Goal: Task Accomplishment & Management: Manage account settings

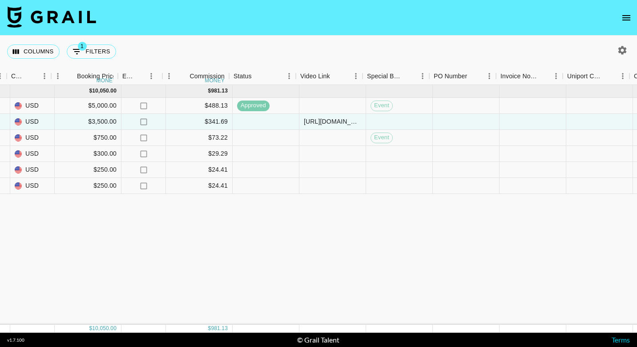
scroll to position [0, 539]
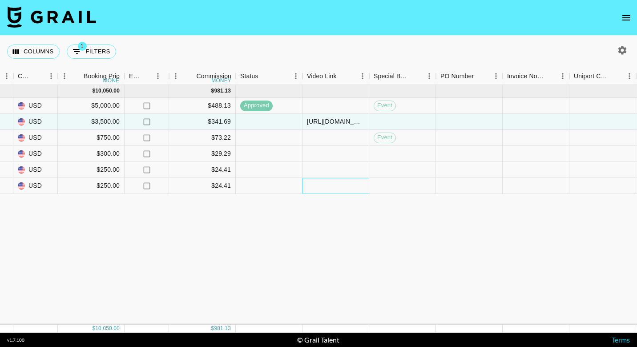
click at [345, 186] on div at bounding box center [336, 186] width 67 height 16
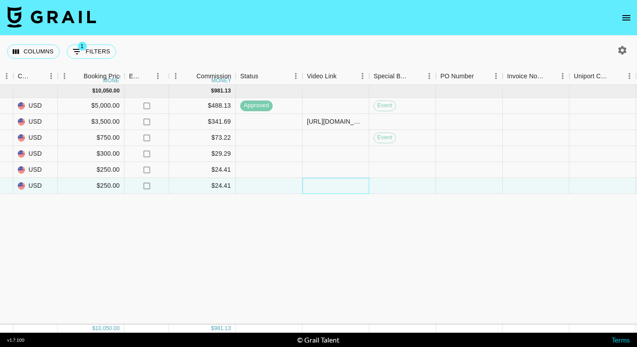
click at [325, 187] on div at bounding box center [336, 186] width 67 height 16
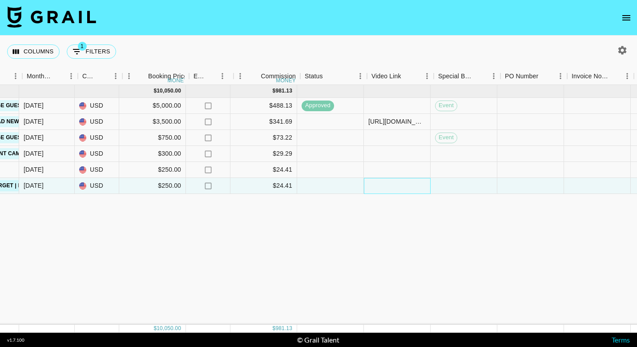
scroll to position [0, 470]
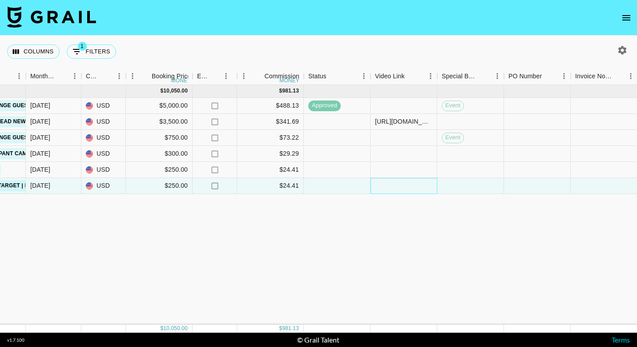
click at [391, 182] on div at bounding box center [404, 186] width 67 height 16
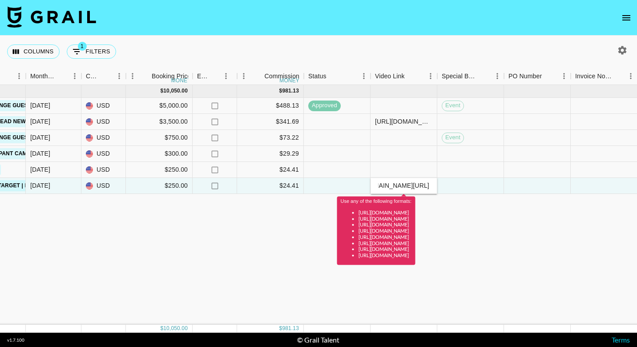
click at [580, 242] on div "Sep '25 ( 6 ) $ 10,050.00 $ 981.13 recCDXG6IDqyyizFz thededicatedcaregiver bett…" at bounding box center [269, 205] width 1478 height 240
click at [399, 185] on input "vhttps://www.tiktok.com/t/ZTMeTsWAr/" at bounding box center [403, 185] width 65 height 7
click at [381, 187] on input "vhttps://www.tiktok.com/t/ZTMeTsWAr/" at bounding box center [403, 185] width 65 height 7
type input "https://www.tiktok.com/t/ZTMeTsWAr/"
click at [547, 194] on div at bounding box center [537, 186] width 67 height 16
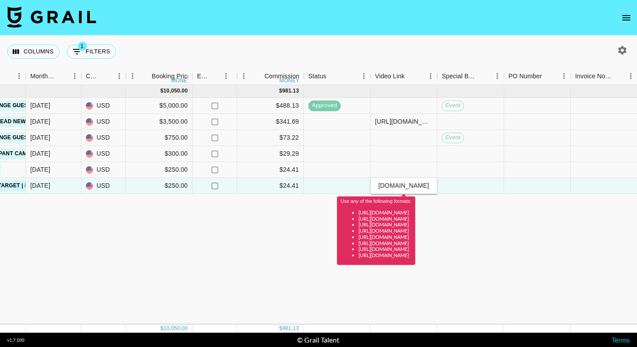
click at [534, 232] on div "Sep '25 ( 6 ) $ 10,050.00 $ 981.13 recCDXG6IDqyyizFz thededicatedcaregiver bett…" at bounding box center [269, 205] width 1478 height 240
click at [411, 188] on input "https://www.tiktok.com/t/ZTMeTsWAr/" at bounding box center [403, 185] width 65 height 7
drag, startPoint x: 432, startPoint y: 186, endPoint x: 269, endPoint y: 185, distance: 162.9
click at [269, 185] on div "recN8llnE8xCMn6mO kaitogden bettina.mahoney@grail-talent.com Sacheu community@s…" at bounding box center [269, 186] width 1478 height 16
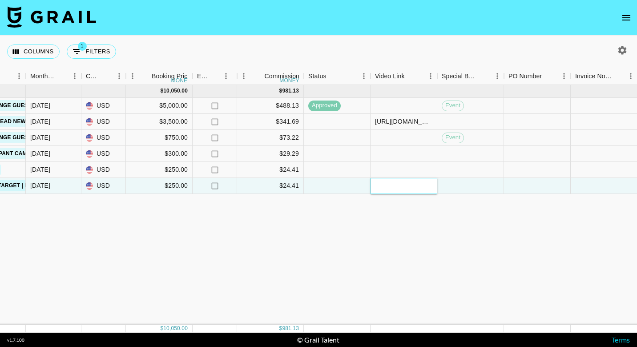
click at [383, 186] on input "text" at bounding box center [403, 185] width 65 height 7
paste input "https://www.tiktok.com/t/ZTMeTsWAr/"
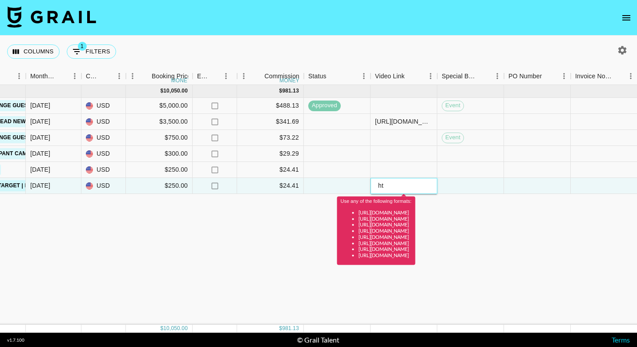
type input "h"
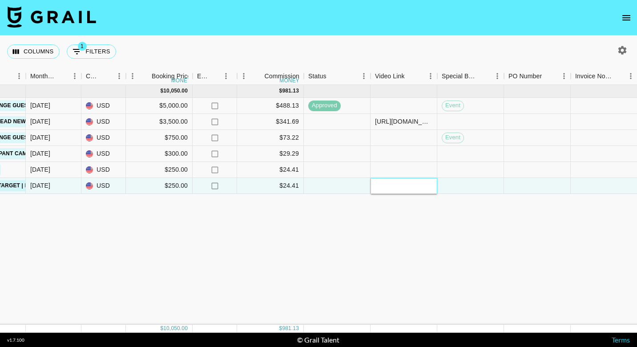
paste input "https://www.tiktok.com/t/ZTMeTbfLX/"
type input "https://www.tiktok.com/t/ZTMeTbfLX/"
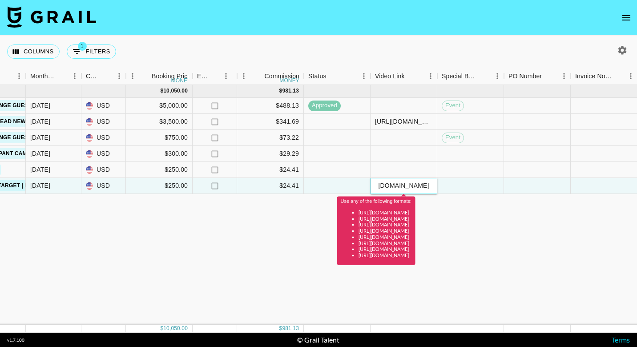
drag, startPoint x: 433, startPoint y: 186, endPoint x: 227, endPoint y: 181, distance: 205.7
click at [227, 181] on div "recN8llnE8xCMn6mO kaitogden bettina.mahoney@grail-talent.com Sacheu community@s…" at bounding box center [269, 186] width 1478 height 16
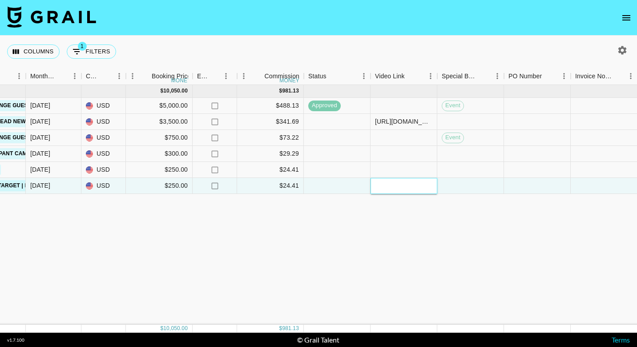
paste input "https://www.tiktok.com/@kaitogden/video/7551832601464425759?_r=1&_t=ZT-8zraXqtc…"
type input "https://www.tiktok.com/@kaitogden/video/7551832601464425759?_r=1&_t=ZT-8zraXqtc…"
click at [501, 222] on div "Sep '25 ( 6 ) $ 10,050.00 $ 981.13 recCDXG6IDqyyizFz thededicatedcaregiver bett…" at bounding box center [269, 205] width 1478 height 240
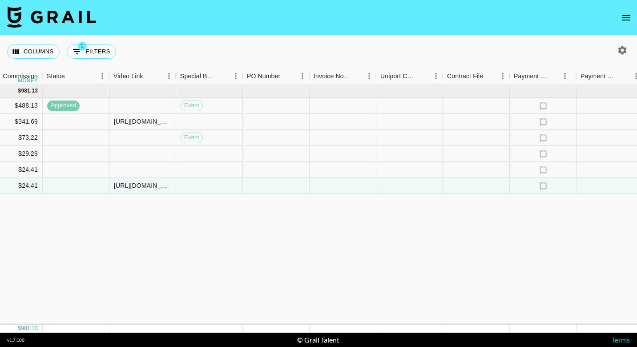
scroll to position [0, 732]
click at [469, 183] on div at bounding box center [476, 186] width 67 height 16
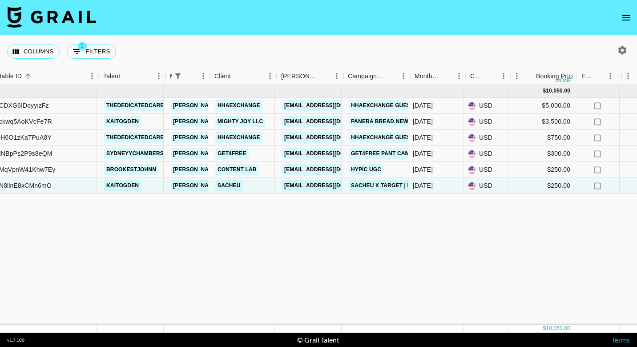
scroll to position [0, 86]
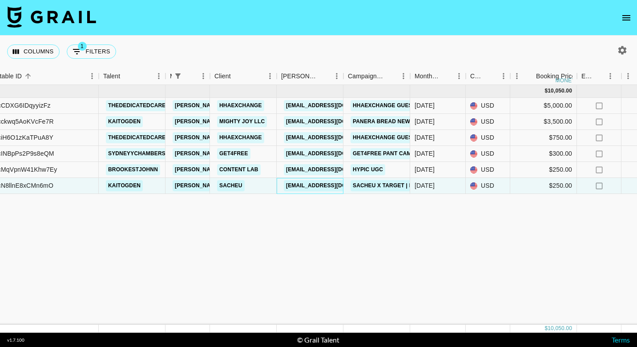
click at [320, 184] on link "community@sacheu.com" at bounding box center [334, 185] width 100 height 11
click at [377, 187] on link "Sacheu x Target | Launch Box" at bounding box center [399, 185] width 97 height 11
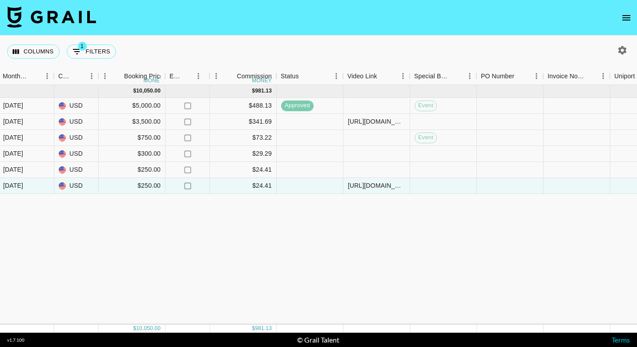
scroll to position [0, 499]
click at [304, 188] on div at bounding box center [308, 186] width 67 height 16
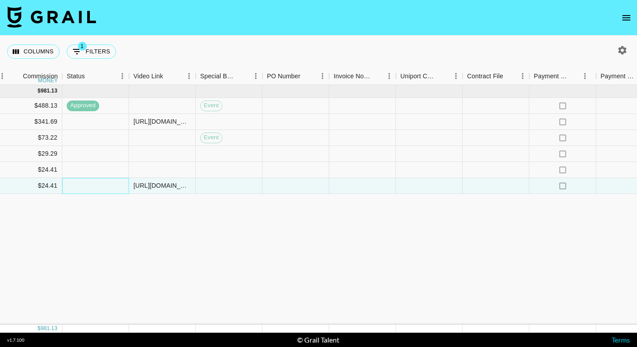
scroll to position [0, 713]
click at [474, 180] on div at bounding box center [495, 186] width 67 height 16
click at [482, 186] on div at bounding box center [495, 186] width 67 height 16
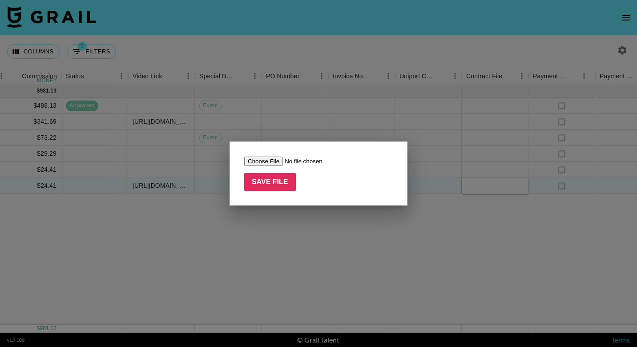
click at [270, 162] on input "file" at bounding box center [300, 161] width 113 height 9
type input "C:\fakepath\Sacheu CREATOR AGREEMENT_ Kait_Grail.pdf final-2.pdf"
click at [280, 180] on input "Save File" at bounding box center [270, 182] width 52 height 18
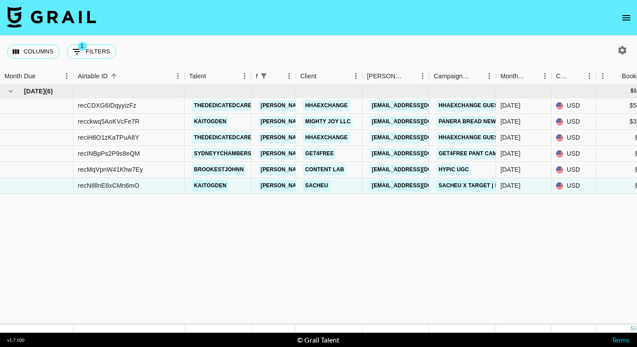
scroll to position [0, 0]
click at [323, 187] on link "Sacheu" at bounding box center [317, 185] width 28 height 11
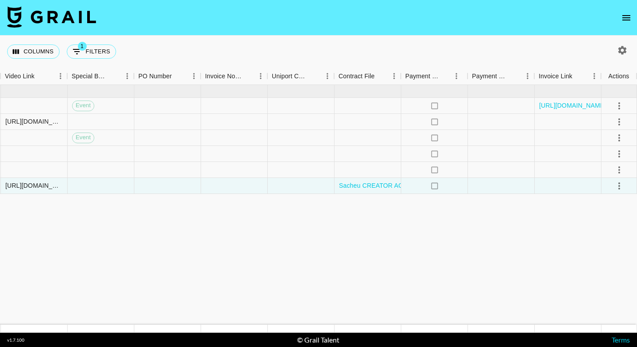
scroll to position [0, 840]
click at [620, 188] on icon "select merge strategy" at bounding box center [619, 186] width 11 height 11
click at [618, 272] on li "Approve" at bounding box center [608, 269] width 58 height 16
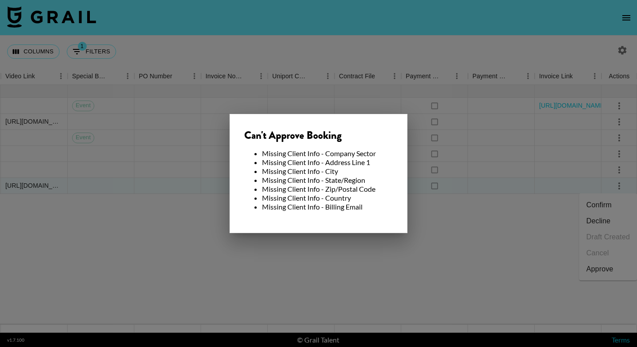
click at [437, 264] on div at bounding box center [318, 173] width 637 height 347
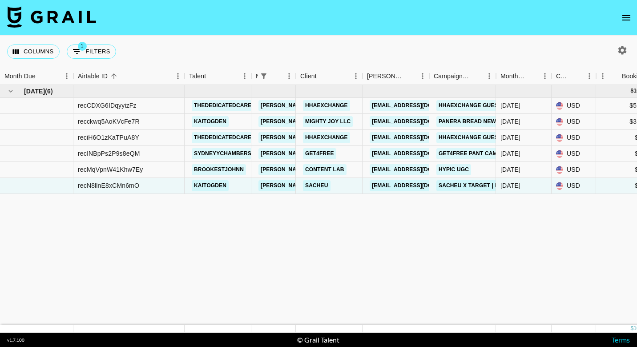
scroll to position [0, 0]
click at [391, 123] on link "pippa@mightyjoy.com" at bounding box center [420, 121] width 100 height 11
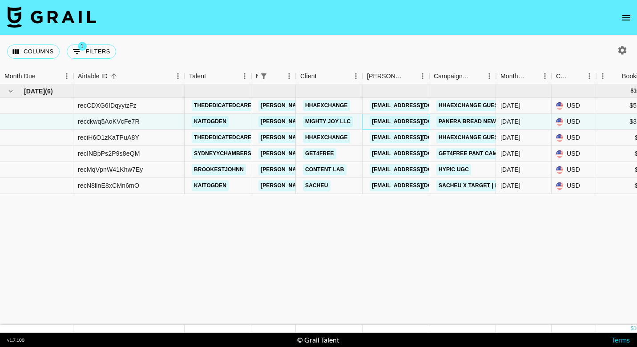
click at [405, 125] on link "pippa@mightyjoy.com" at bounding box center [420, 121] width 100 height 11
click at [331, 122] on link "Mighty Joy LLC" at bounding box center [328, 121] width 50 height 11
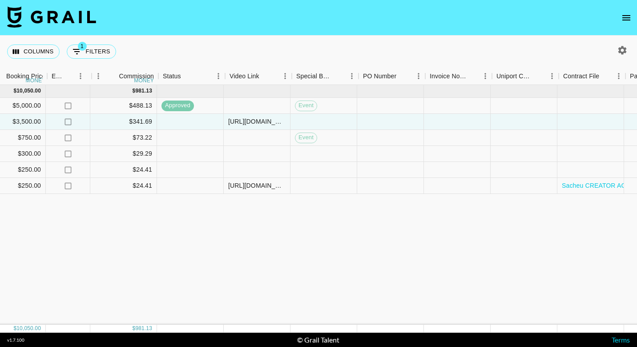
scroll to position [0, 620]
click at [274, 122] on div "https://www.instagram.com/reel/DOhKG6_jV0_/?igsh=anBmanp1bTlwOXNm https://www.t…" at bounding box center [254, 121] width 57 height 9
click at [279, 122] on div "https://www.instagram.com/reel/DOhKG6_jV0_/?igsh=anBmanp1bTlwOXNm https://www.t…" at bounding box center [254, 121] width 57 height 9
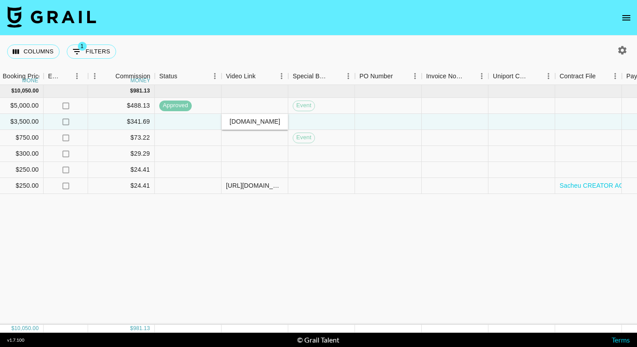
click at [284, 123] on input "https://www.instagram.com/reel/DOhKG6_jV0_/?igsh=anBmanp1bTlwOXNm https://www.t…" at bounding box center [254, 121] width 65 height 7
click at [361, 127] on div at bounding box center [388, 122] width 67 height 16
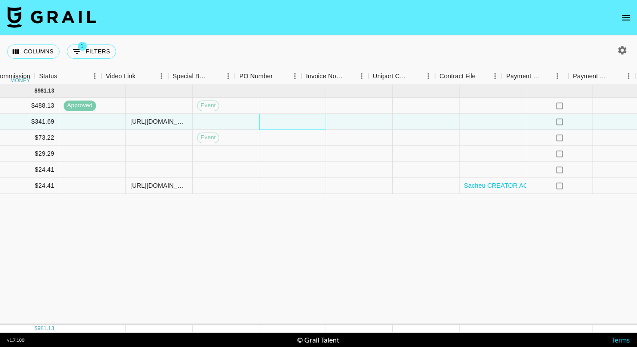
scroll to position [0, 741]
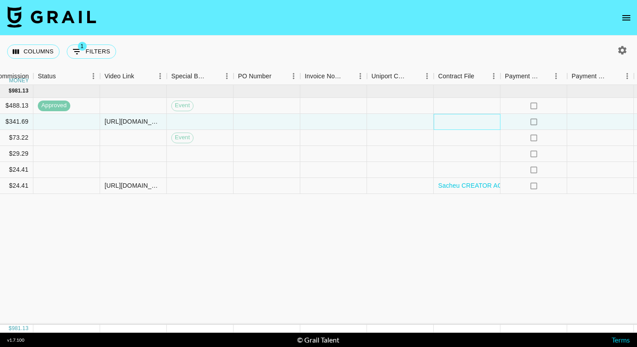
click at [453, 122] on div at bounding box center [467, 122] width 67 height 16
click at [442, 126] on div at bounding box center [467, 122] width 67 height 16
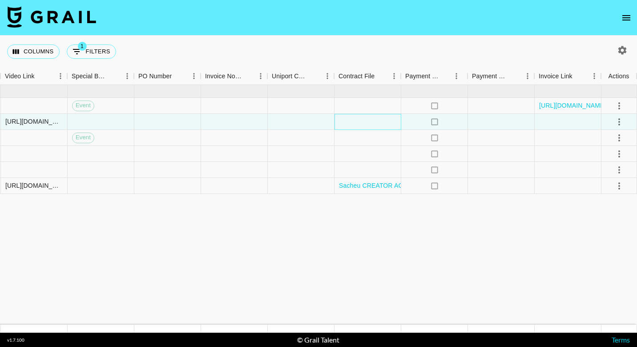
scroll to position [0, 840]
click at [364, 161] on div at bounding box center [368, 154] width 67 height 16
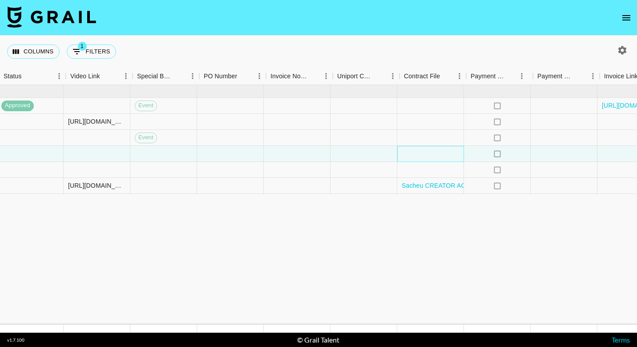
scroll to position [0, 775]
click at [375, 155] on div at bounding box center [366, 154] width 67 height 16
click at [434, 184] on link "Sacheu CREATOR AGREEMENT_ Kait_Grail.pdf final-2.pdf" at bounding box center [488, 185] width 169 height 9
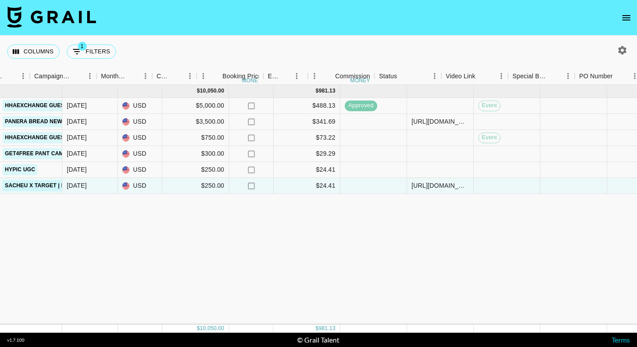
scroll to position [0, 452]
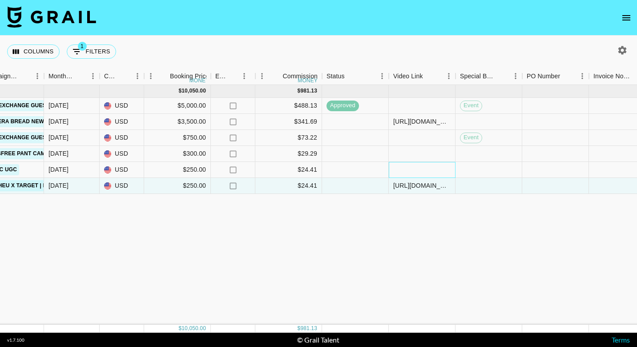
click at [403, 168] on div at bounding box center [422, 170] width 67 height 16
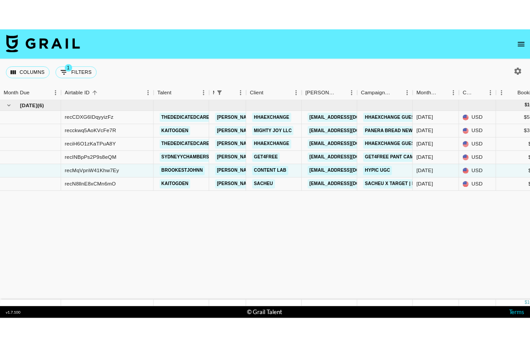
scroll to position [0, 0]
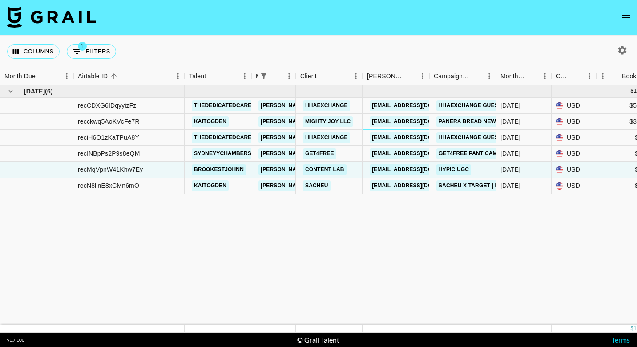
click at [384, 122] on link "pippa@mightyjoy.com" at bounding box center [420, 121] width 100 height 11
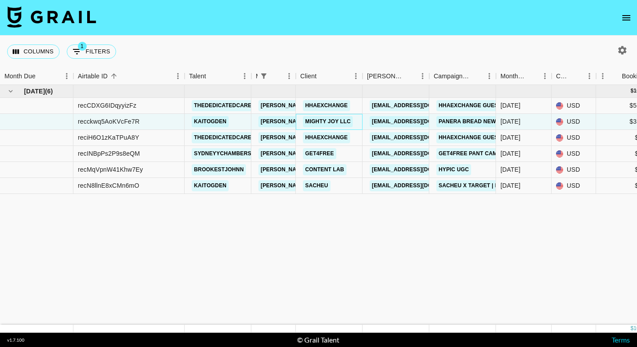
click at [334, 122] on link "Mighty Joy LLC" at bounding box center [328, 121] width 50 height 11
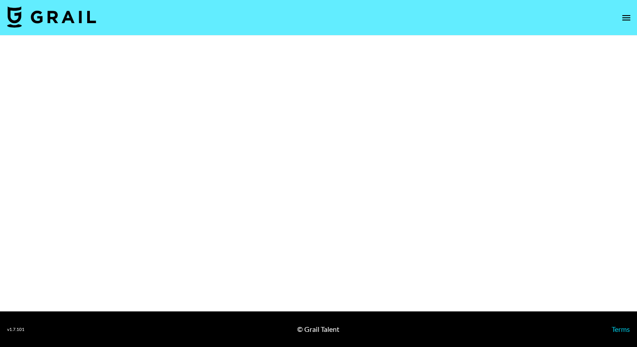
select select "Brand"
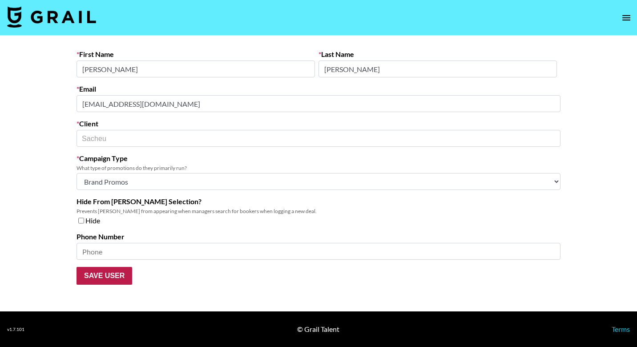
click at [108, 277] on input "Save User" at bounding box center [105, 276] width 56 height 18
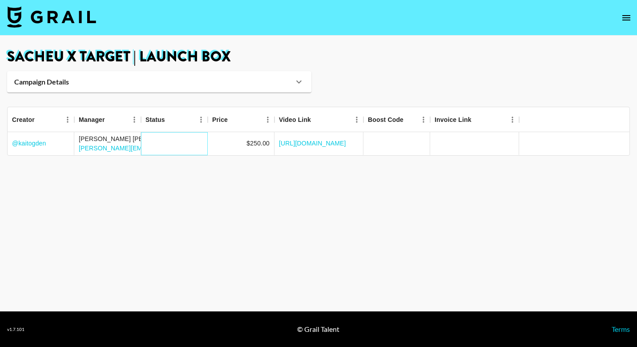
click at [194, 142] on div at bounding box center [174, 143] width 67 height 23
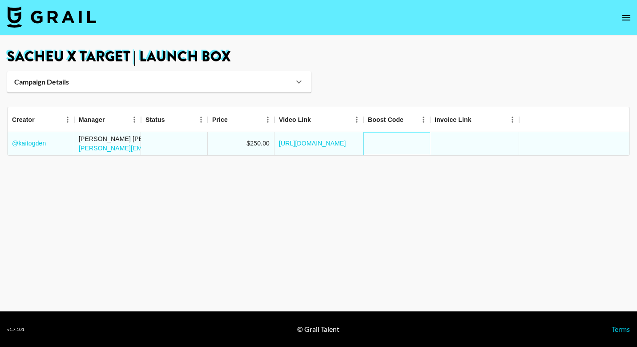
click at [408, 146] on div at bounding box center [397, 143] width 67 height 23
click at [398, 146] on div at bounding box center [397, 143] width 67 height 23
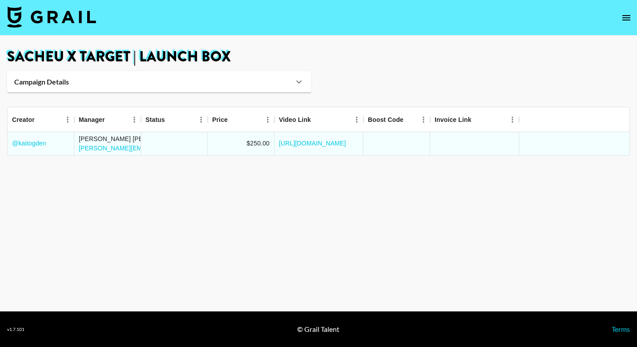
click at [367, 189] on main "Sacheu x Target | Launch Box Campaign Details Booker Brittany Wu Client Sacheu …" at bounding box center [318, 174] width 637 height 276
click at [398, 149] on div at bounding box center [397, 143] width 67 height 23
click at [397, 144] on div at bounding box center [397, 143] width 67 height 23
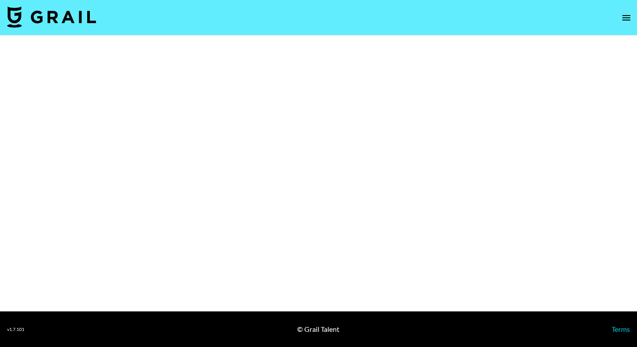
select select "Brand"
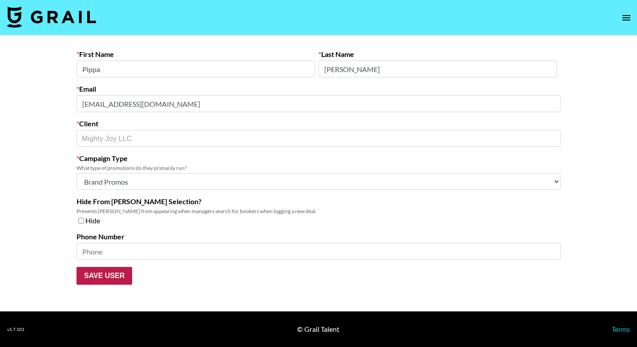
click at [108, 278] on input "Save User" at bounding box center [105, 276] width 56 height 18
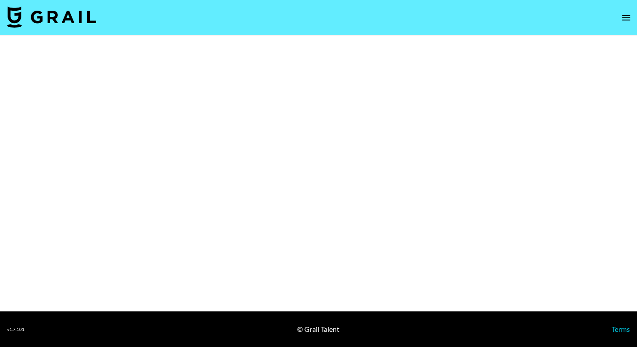
select select "Brand"
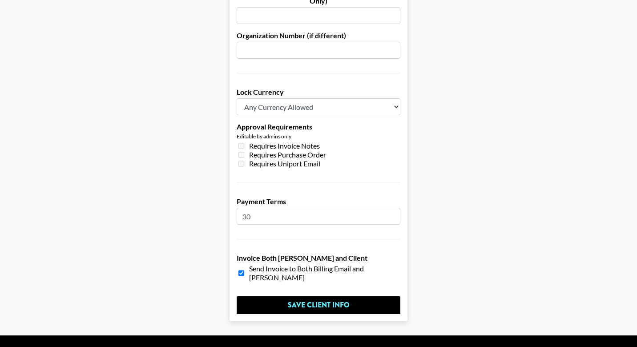
scroll to position [672, 0]
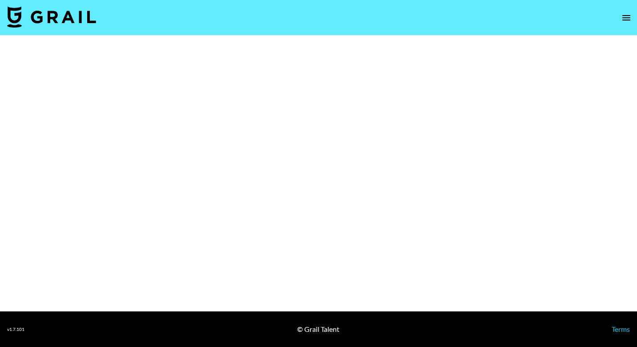
select select "Brand"
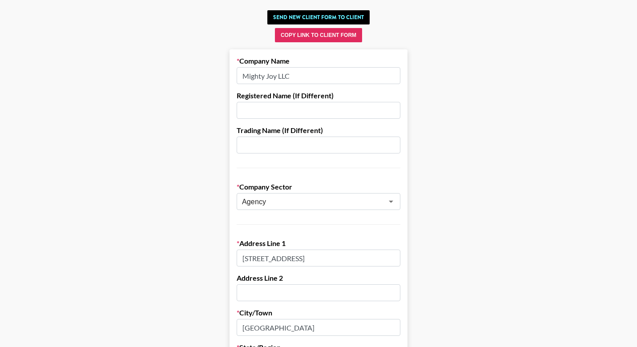
scroll to position [48, 0]
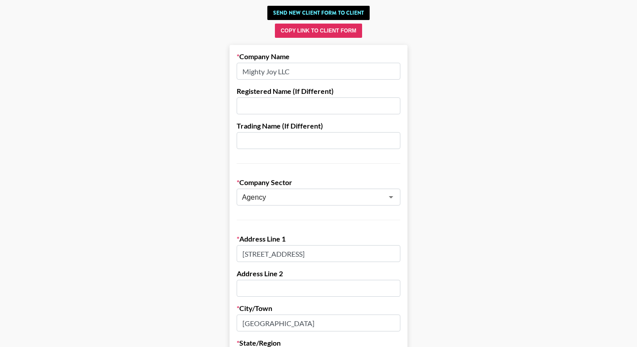
paste input "Mighty Joy LLC"
drag, startPoint x: 304, startPoint y: 109, endPoint x: 218, endPoint y: 107, distance: 86.4
type input "\"
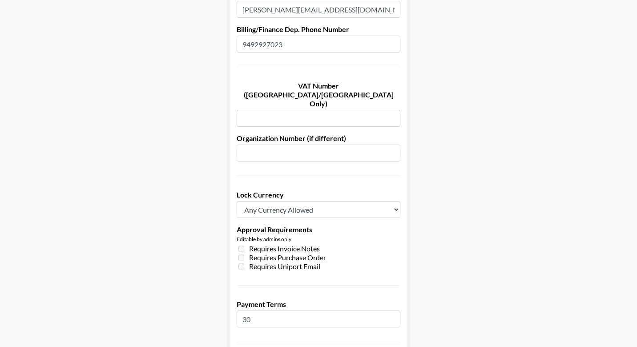
scroll to position [592, 0]
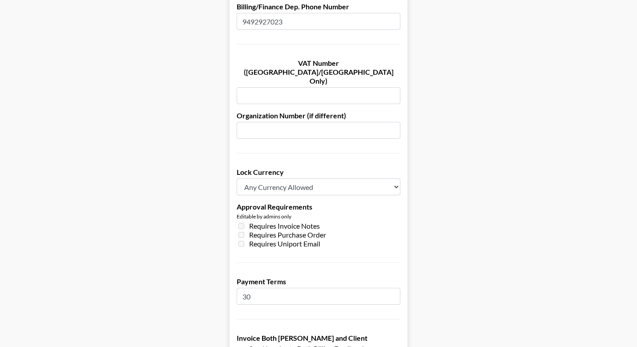
paste input "[US_EMPLOYER_IDENTIFICATION_NUMBER]"
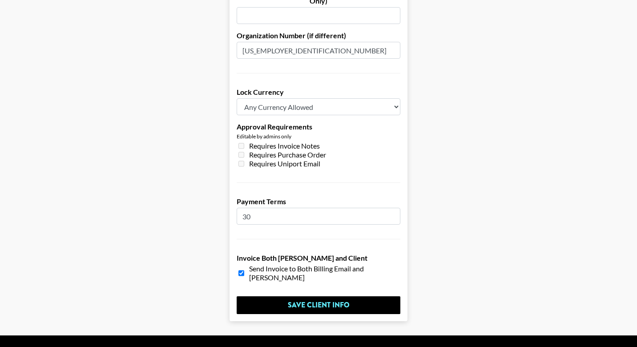
scroll to position [672, 0]
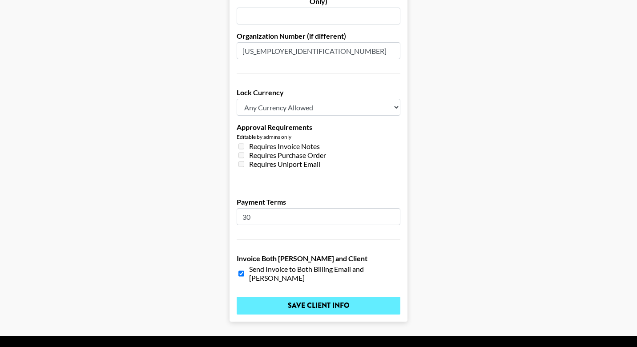
type input "[US_EMPLOYER_IDENTIFICATION_NUMBER]"
click at [359, 297] on input "Save Client Info" at bounding box center [319, 306] width 164 height 18
